Goal: Task Accomplishment & Management: Use online tool/utility

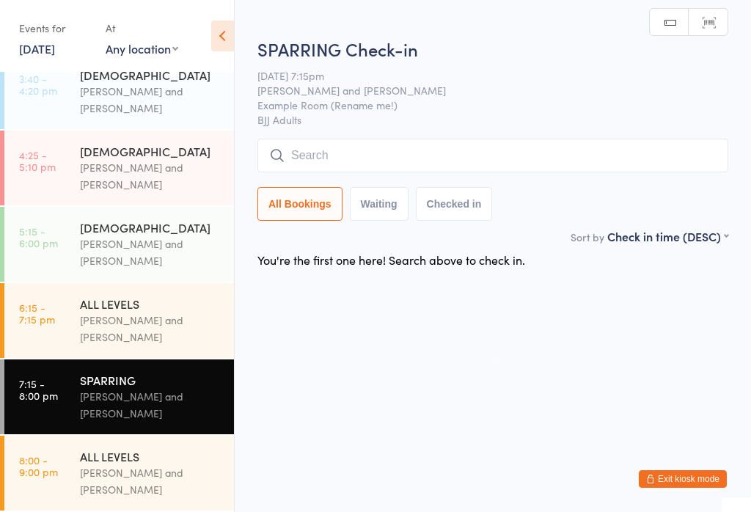
scroll to position [305, 0]
click at [169, 320] on div "[PERSON_NAME] and [PERSON_NAME]" at bounding box center [151, 329] width 142 height 34
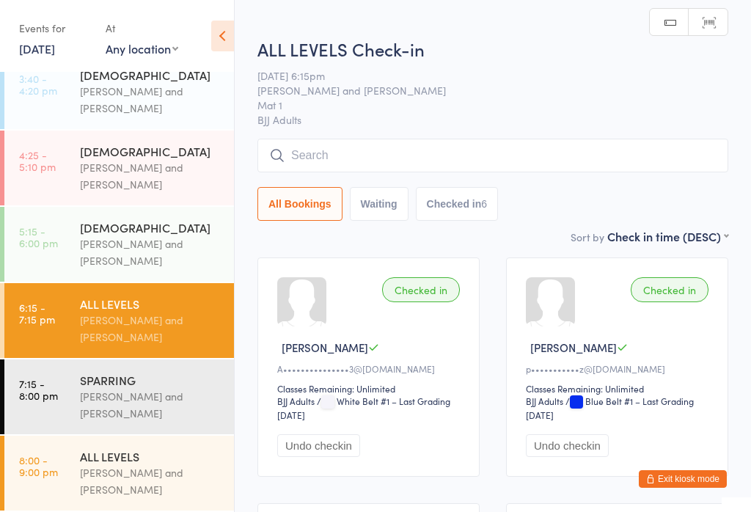
click at [510, 158] on input "search" at bounding box center [492, 156] width 471 height 34
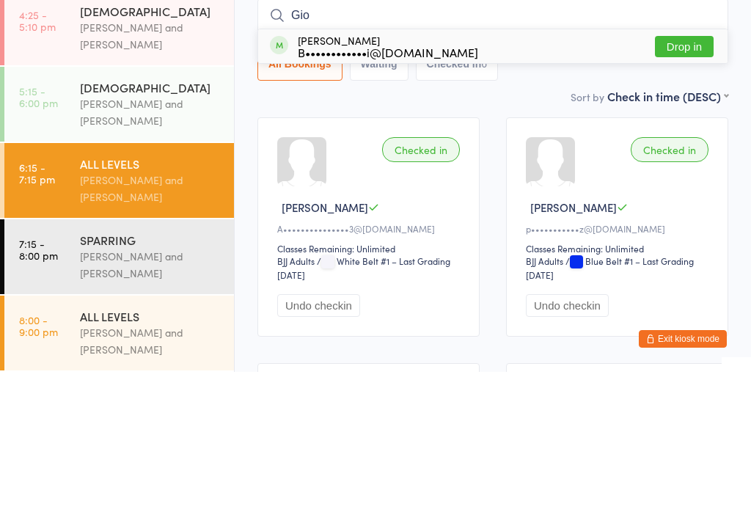
type input "Gio"
click at [693, 176] on button "Drop in" at bounding box center [684, 186] width 59 height 21
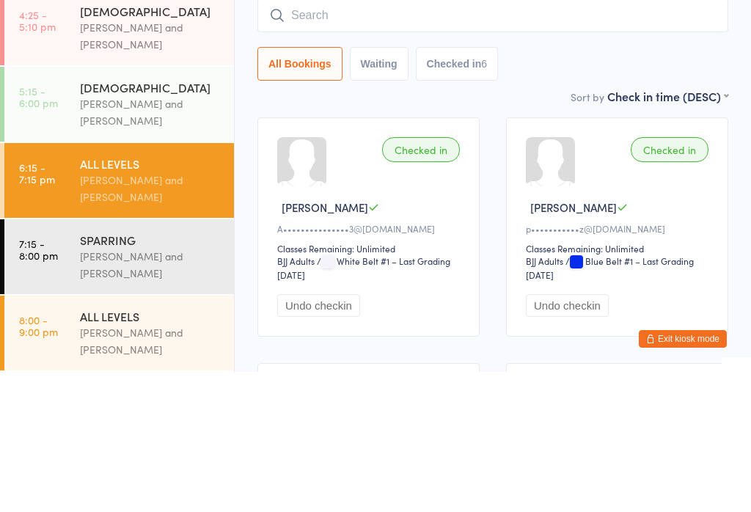
scroll to position [140, 0]
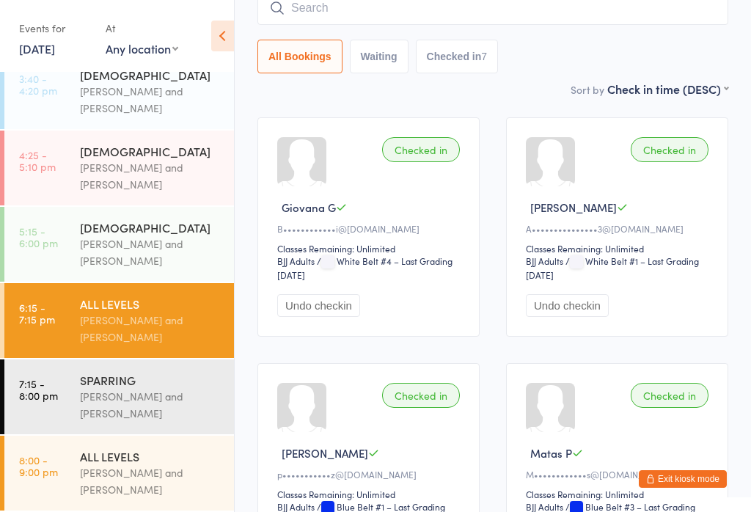
click at [346, 15] on input "search" at bounding box center [492, 8] width 471 height 34
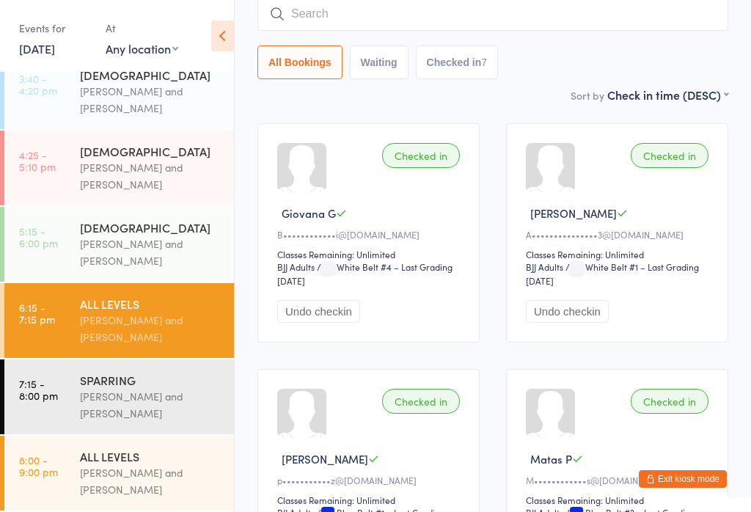
scroll to position [133, 0]
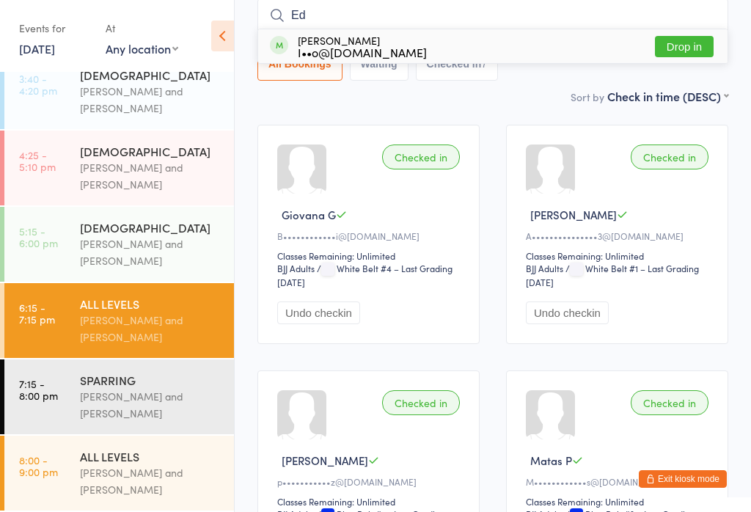
type input "Ed"
click at [686, 51] on button "Drop in" at bounding box center [684, 46] width 59 height 21
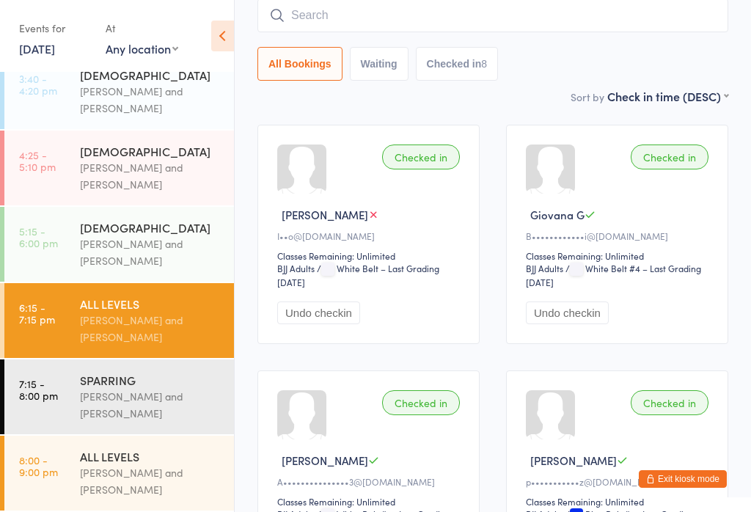
click at [105, 398] on div "[PERSON_NAME] and [PERSON_NAME]" at bounding box center [151, 405] width 142 height 34
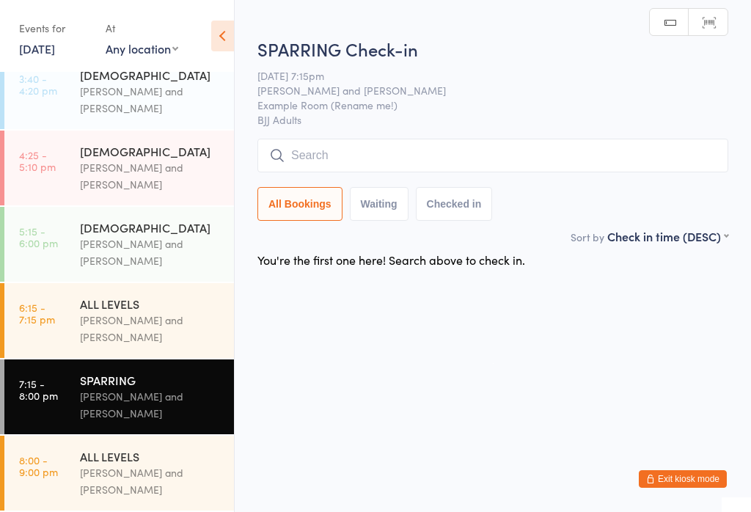
click at [373, 155] on input "search" at bounding box center [492, 156] width 471 height 34
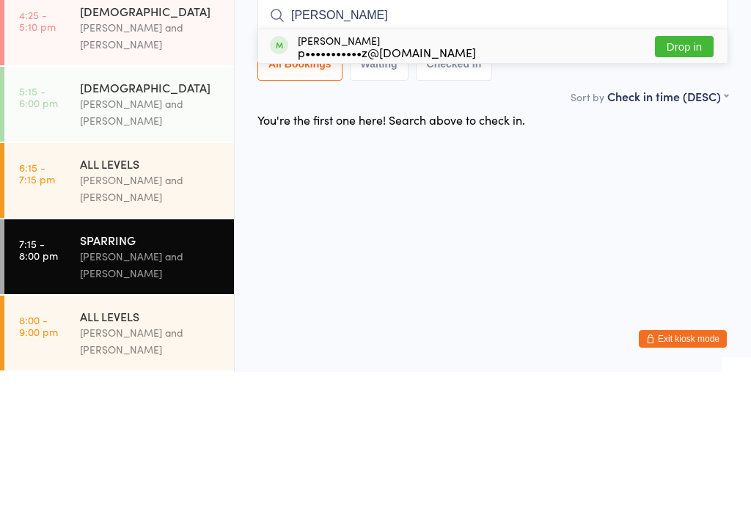
type input "[PERSON_NAME]"
click at [688, 176] on button "Drop in" at bounding box center [684, 186] width 59 height 21
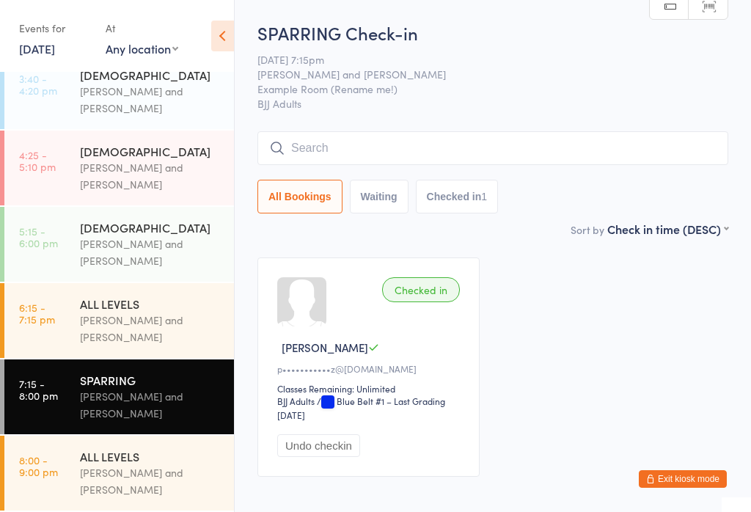
click at [125, 474] on div "[PERSON_NAME] and [PERSON_NAME]" at bounding box center [151, 481] width 142 height 34
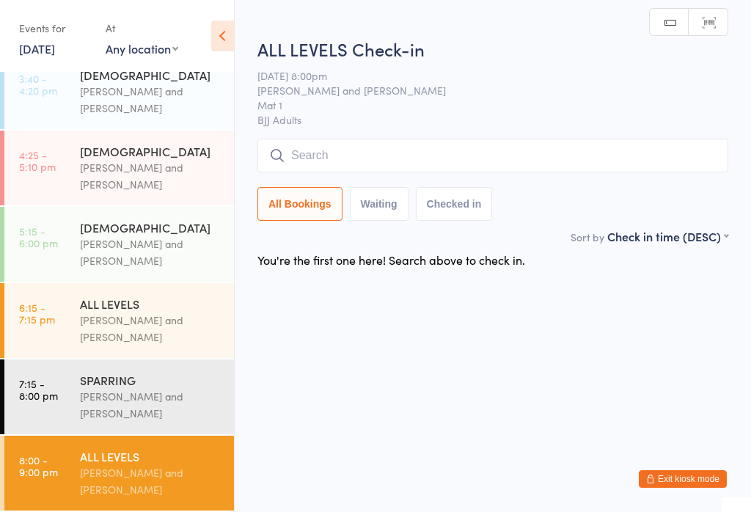
click at [413, 142] on input "search" at bounding box center [492, 156] width 471 height 34
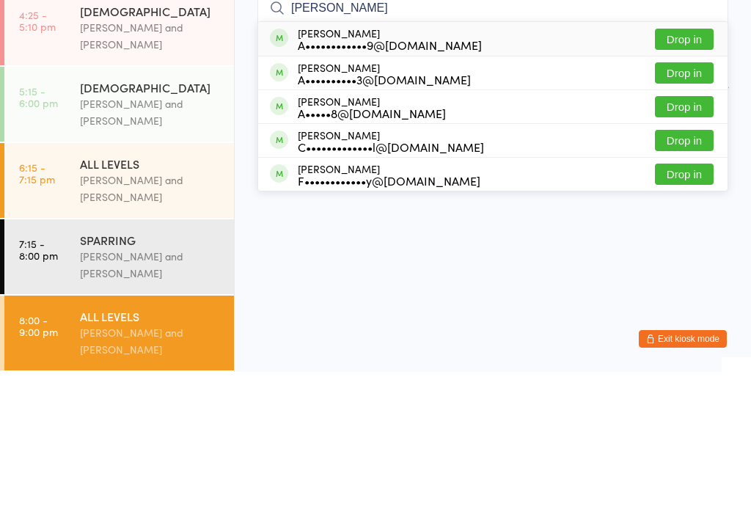
type input "[PERSON_NAME]"
click at [683, 169] on button "Drop in" at bounding box center [684, 179] width 59 height 21
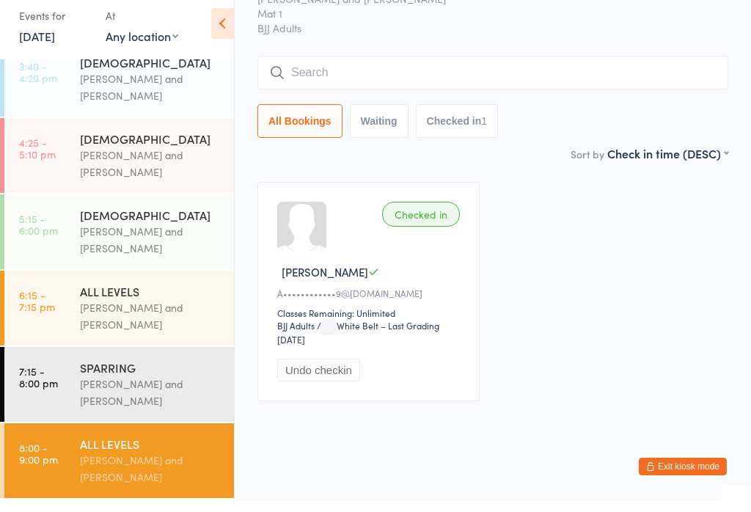
scroll to position [282, 0]
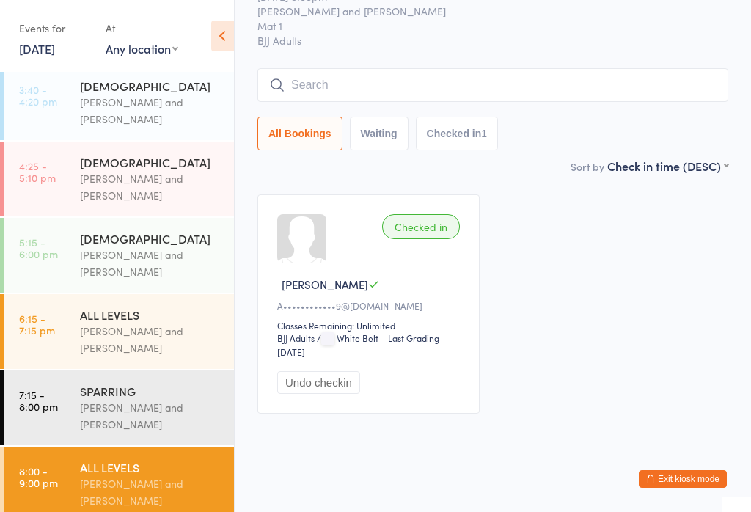
click at [123, 492] on div "[PERSON_NAME] and [PERSON_NAME]" at bounding box center [151, 492] width 142 height 34
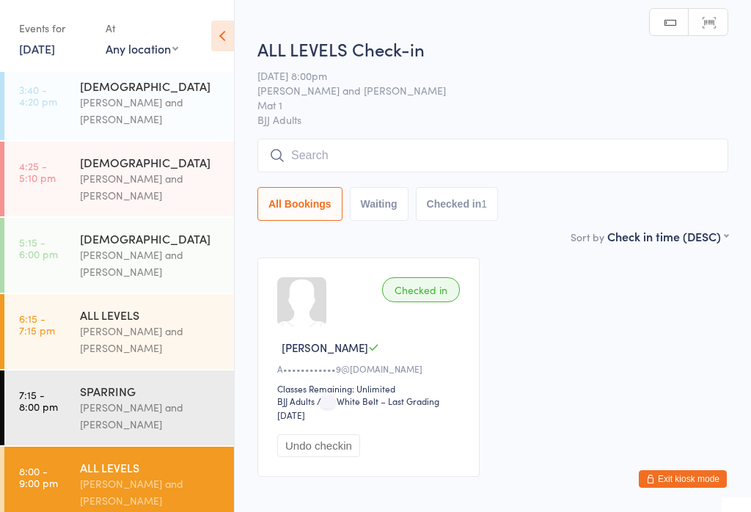
click at [458, 160] on input "search" at bounding box center [492, 156] width 471 height 34
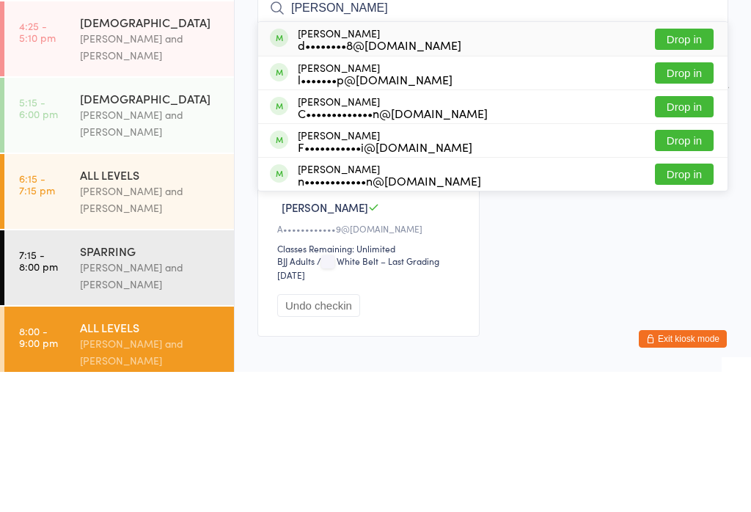
type input "[PERSON_NAME]"
click at [694, 169] on button "Drop in" at bounding box center [684, 179] width 59 height 21
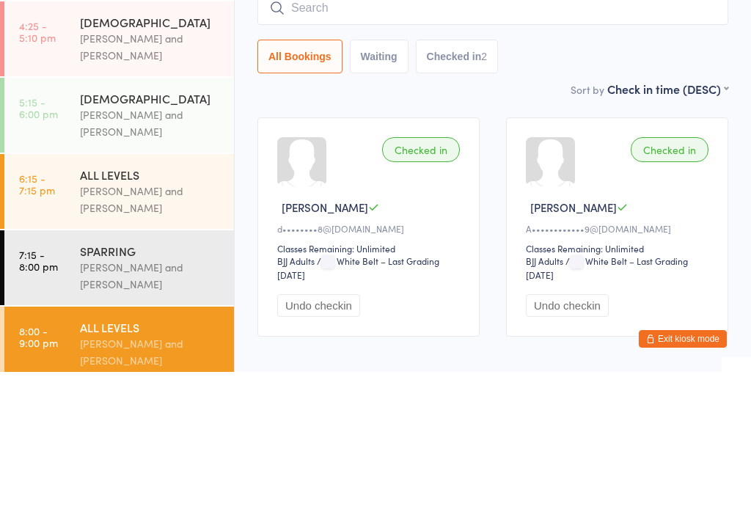
click at [463, 244] on div "Checked in [PERSON_NAME] d••••••••8@[DOMAIN_NAME] Classes Remaining: Unlimited …" at bounding box center [492, 367] width 497 height 246
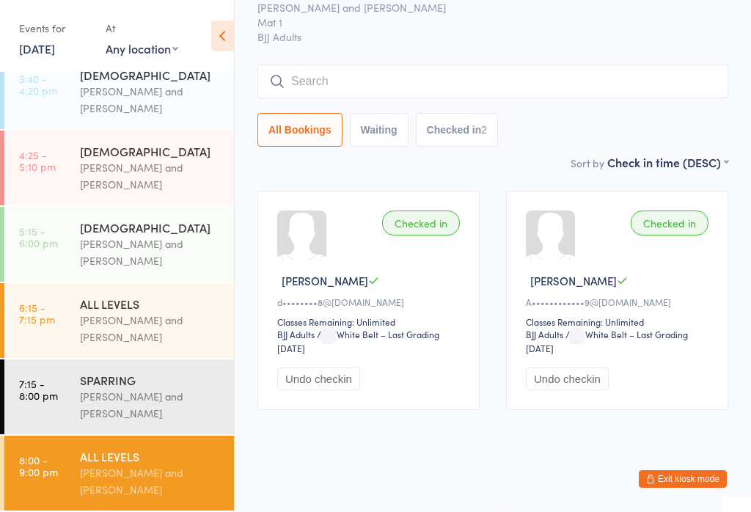
scroll to position [305, 0]
click at [174, 372] on div "SPARRING" at bounding box center [151, 380] width 142 height 16
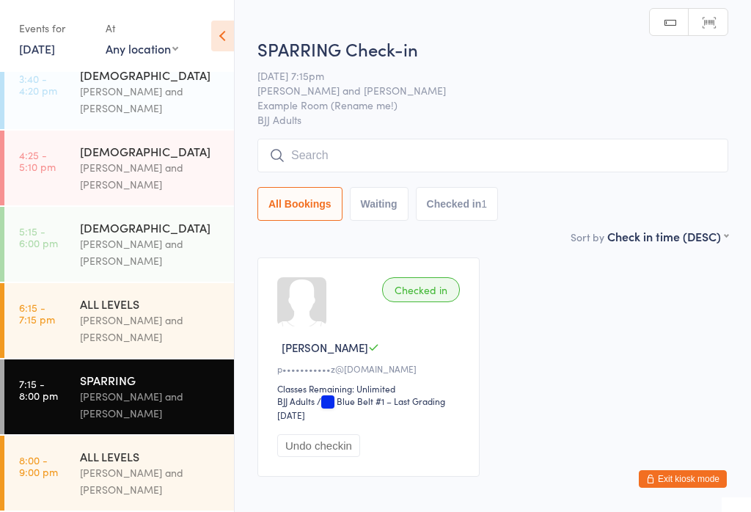
click at [449, 155] on input "search" at bounding box center [492, 156] width 471 height 34
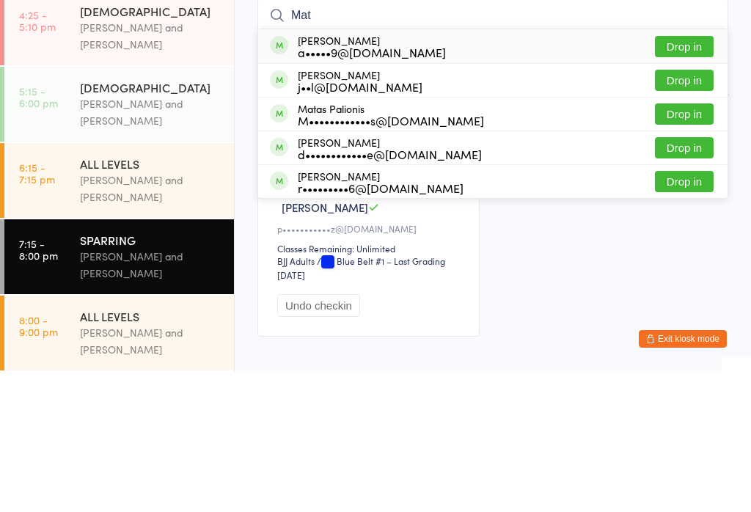
type input "Mat"
click at [693, 243] on button "Drop in" at bounding box center [684, 253] width 59 height 21
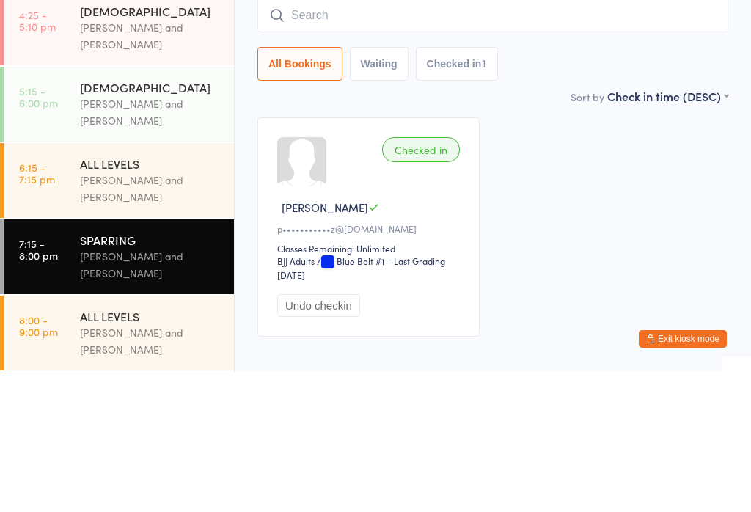
scroll to position [86, 0]
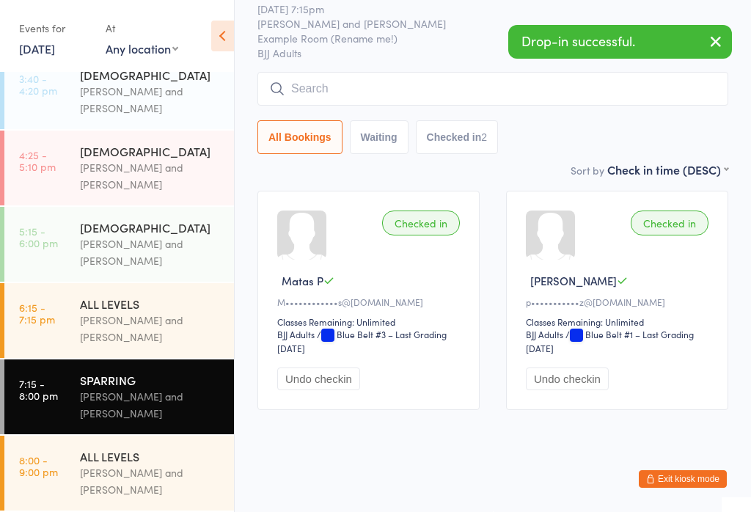
click at [150, 455] on div "ALL LEVELS" at bounding box center [151, 456] width 142 height 16
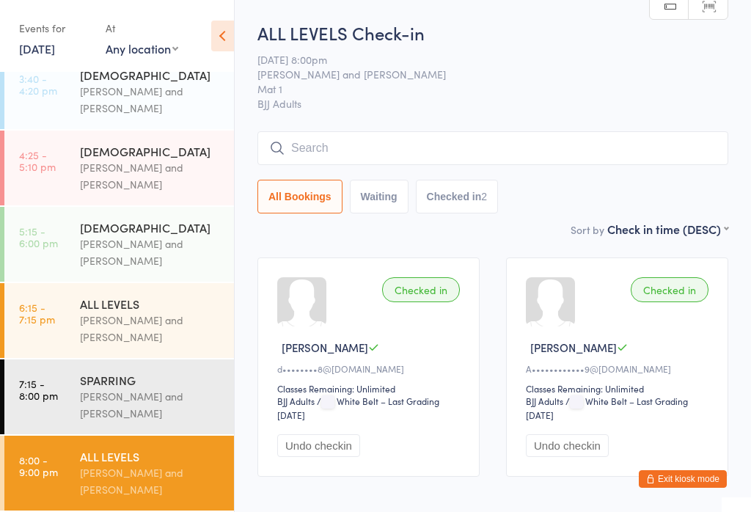
click at [571, 156] on input "search" at bounding box center [492, 148] width 471 height 34
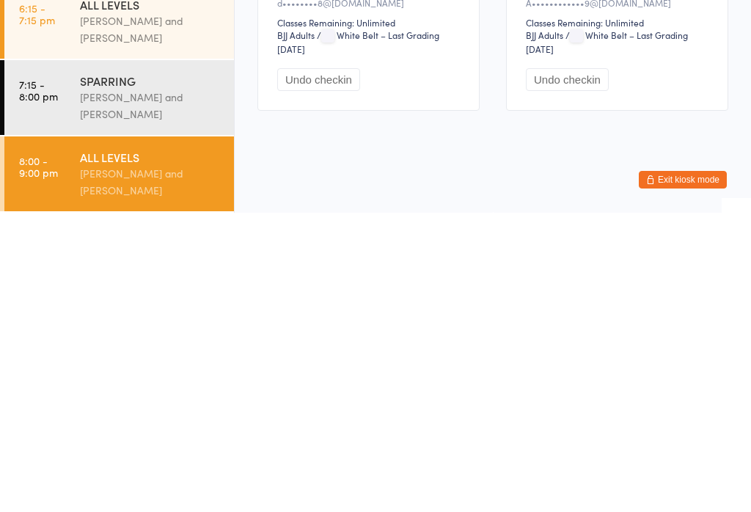
scroll to position [43, 0]
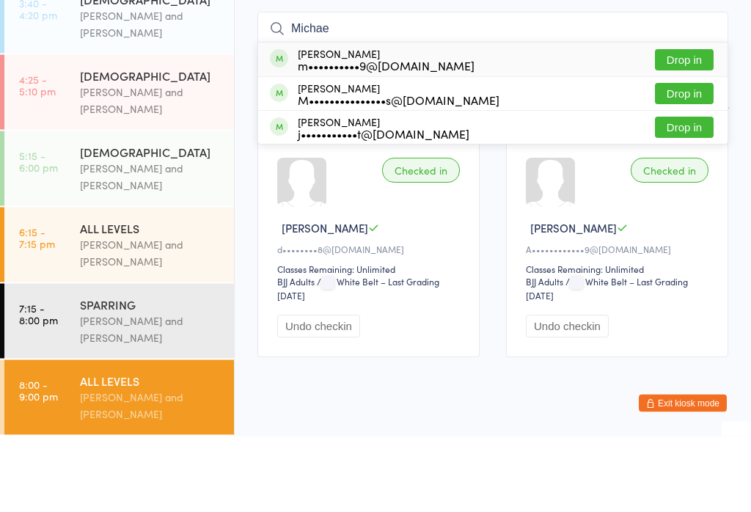
type input "Michae"
click at [518, 119] on div "[PERSON_NAME] m••••••••••9@[DOMAIN_NAME] Drop in" at bounding box center [492, 136] width 469 height 34
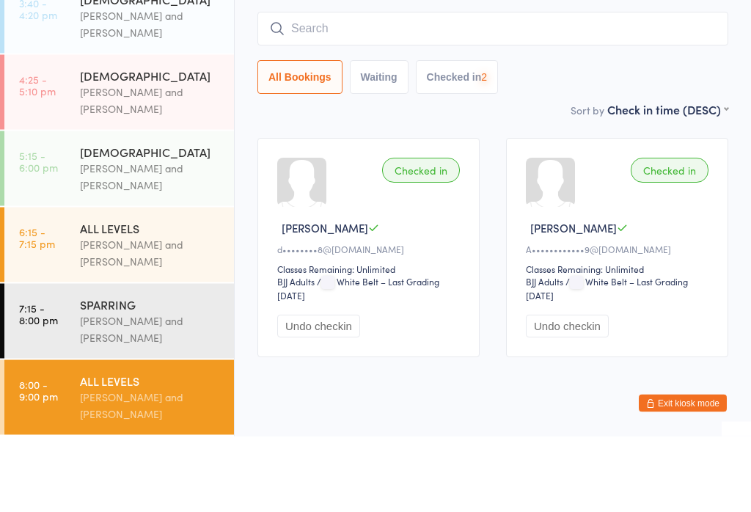
scroll to position [282, 0]
